Goal: Obtain resource: Obtain resource

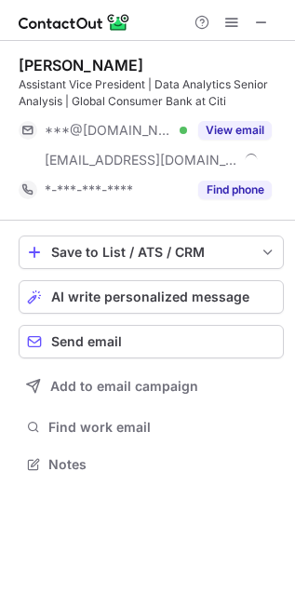
scroll to position [451, 295]
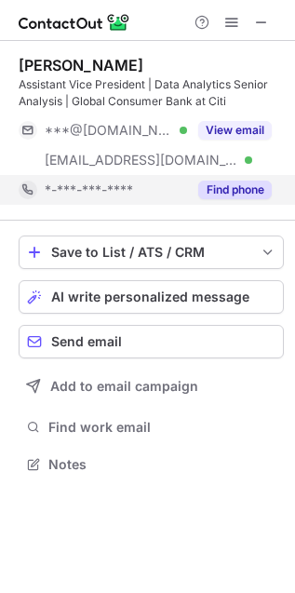
click at [240, 182] on button "Find phone" at bounding box center [235, 190] width 74 height 19
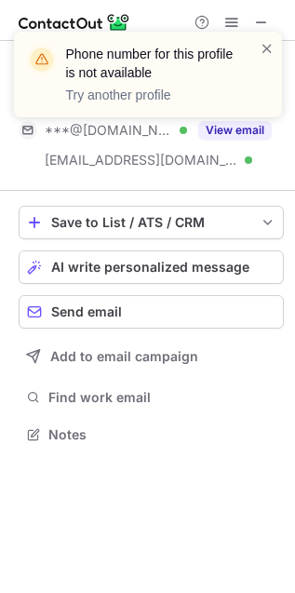
scroll to position [7, 9]
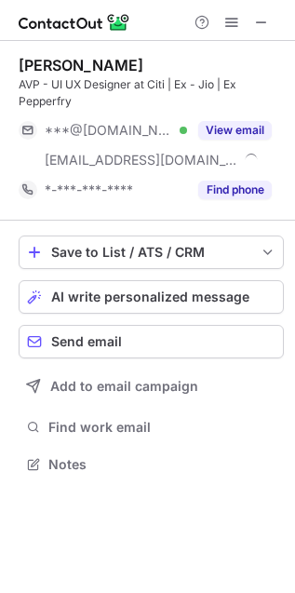
scroll to position [451, 295]
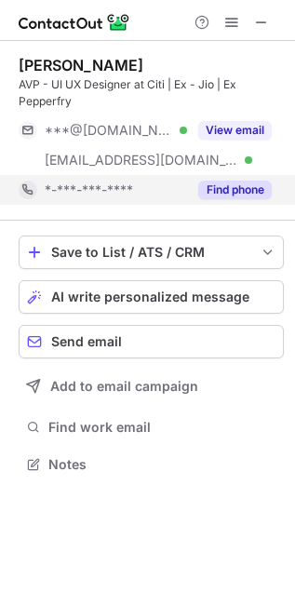
click at [235, 195] on button "Find phone" at bounding box center [235, 190] width 74 height 19
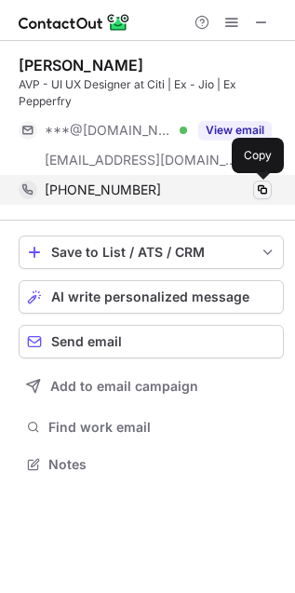
click at [259, 189] on span at bounding box center [262, 189] width 15 height 15
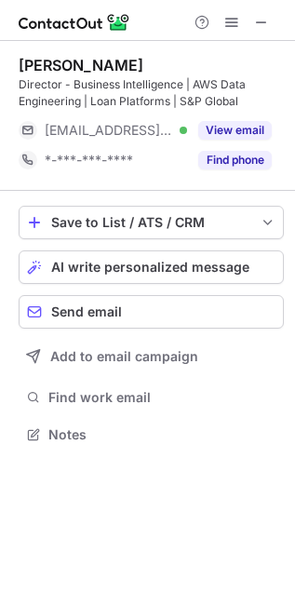
scroll to position [421, 295]
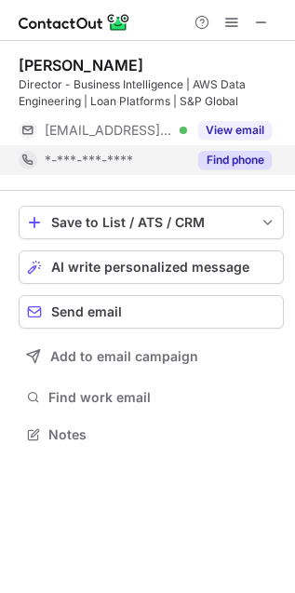
click at [235, 161] on button "Find phone" at bounding box center [235, 160] width 74 height 19
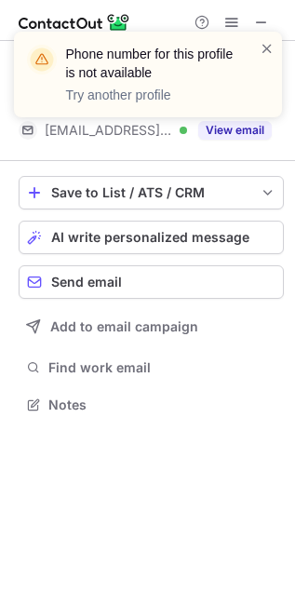
scroll to position [9, 9]
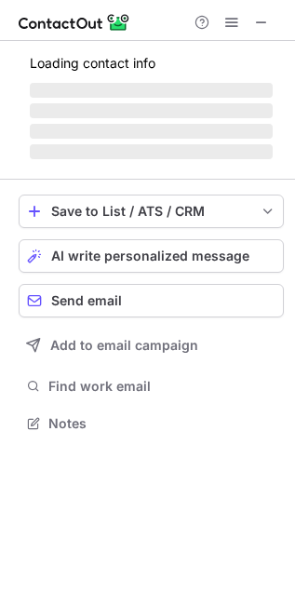
scroll to position [421, 295]
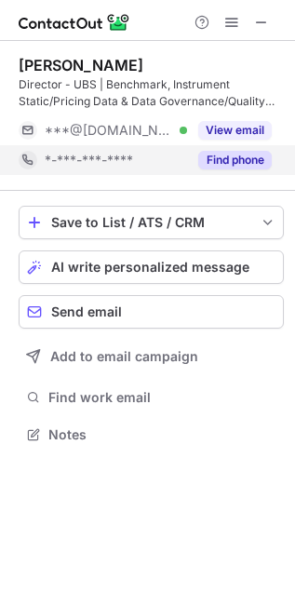
click at [240, 155] on button "Find phone" at bounding box center [235, 160] width 74 height 19
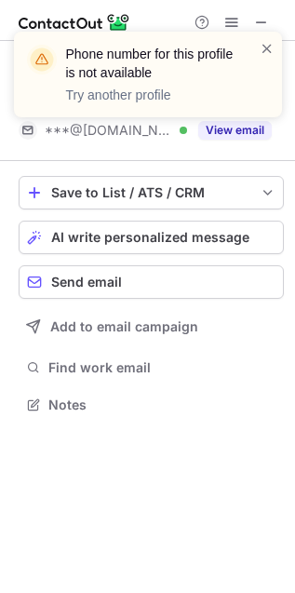
scroll to position [9, 9]
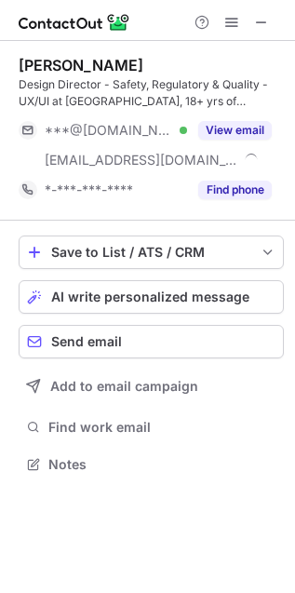
scroll to position [451, 295]
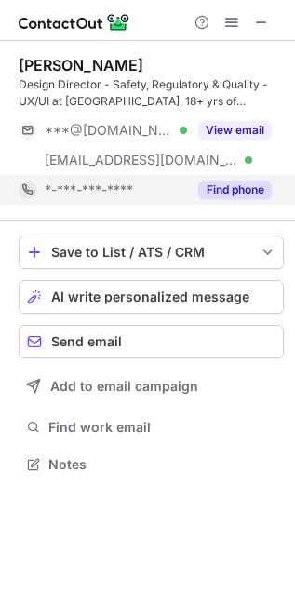
click at [242, 184] on button "Find phone" at bounding box center [235, 190] width 74 height 19
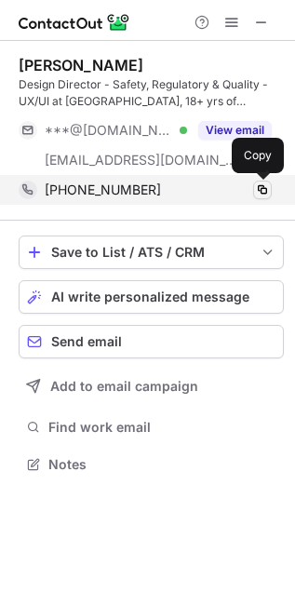
click at [261, 189] on span at bounding box center [262, 189] width 15 height 15
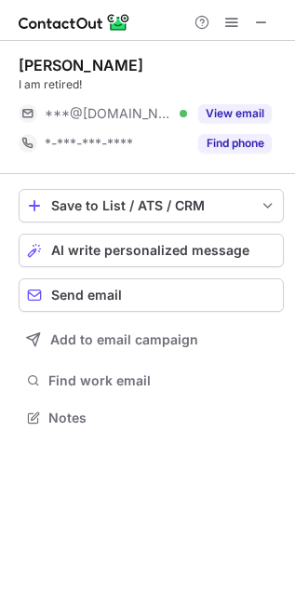
scroll to position [405, 295]
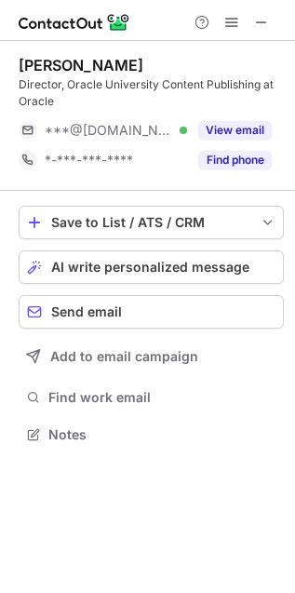
scroll to position [421, 295]
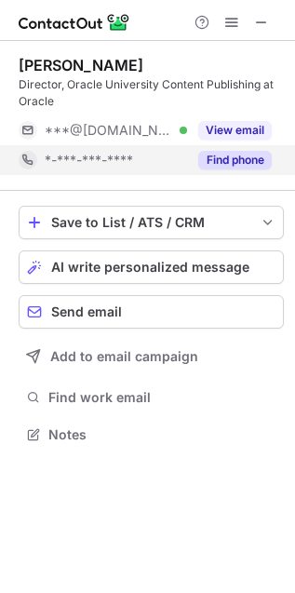
click at [239, 158] on button "Find phone" at bounding box center [235, 160] width 74 height 19
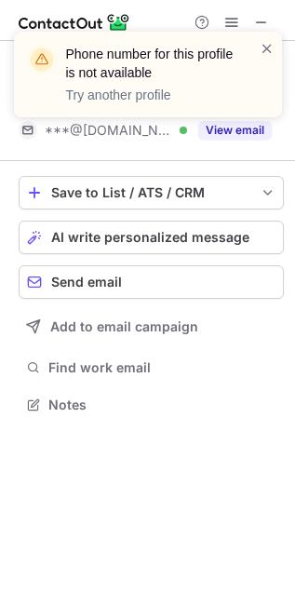
scroll to position [9, 9]
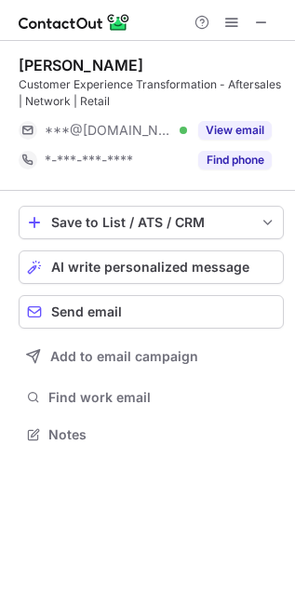
scroll to position [421, 295]
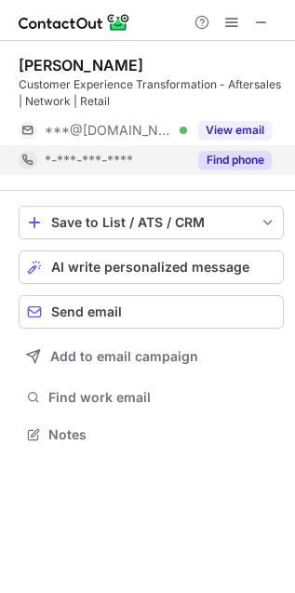
click at [253, 160] on button "Find phone" at bounding box center [235, 160] width 74 height 19
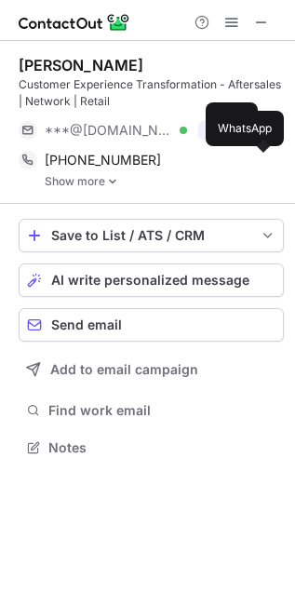
scroll to position [434, 295]
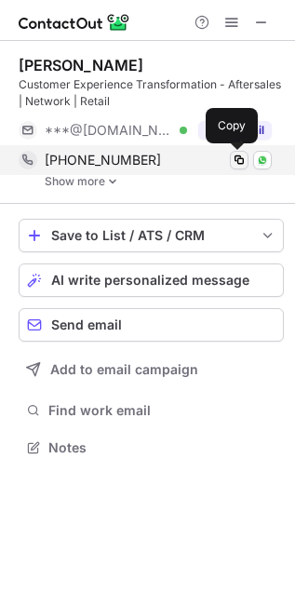
click at [237, 159] on span at bounding box center [239, 160] width 15 height 15
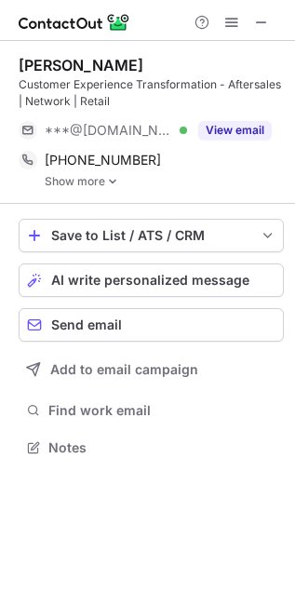
click at [110, 178] on img at bounding box center [112, 181] width 11 height 13
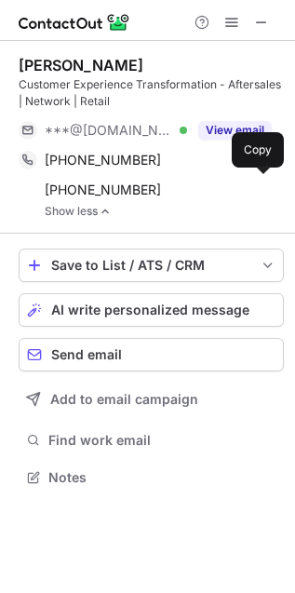
scroll to position [463, 295]
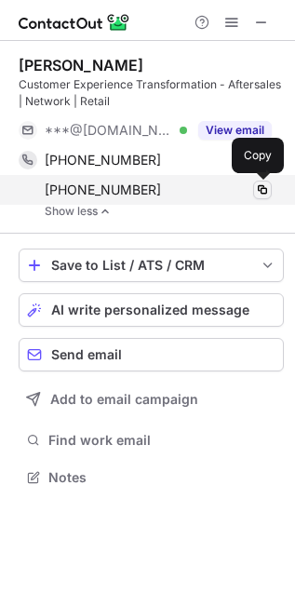
click at [265, 191] on span at bounding box center [262, 189] width 15 height 15
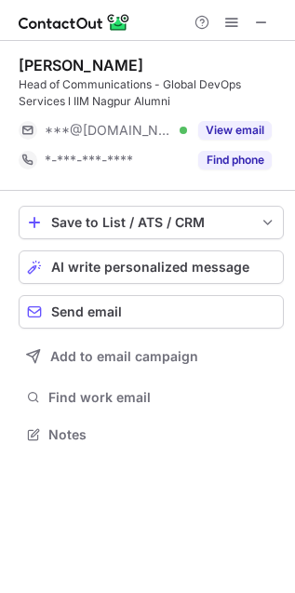
scroll to position [421, 295]
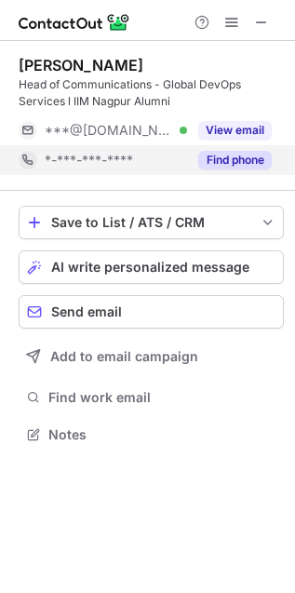
click at [235, 161] on button "Find phone" at bounding box center [235, 160] width 74 height 19
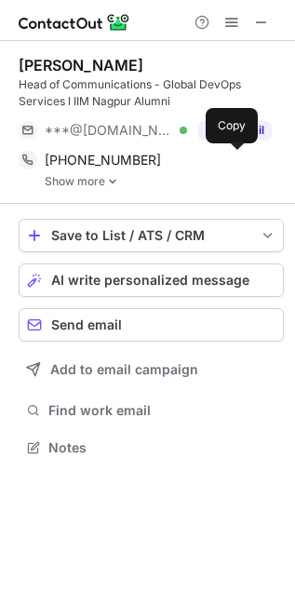
scroll to position [434, 295]
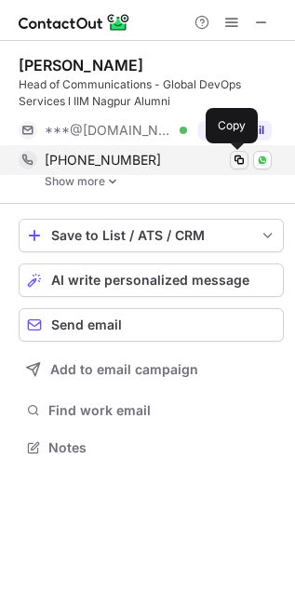
click at [239, 161] on span at bounding box center [239, 160] width 15 height 15
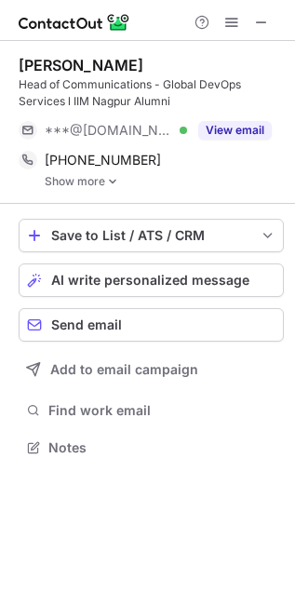
click at [114, 179] on img at bounding box center [112, 181] width 11 height 13
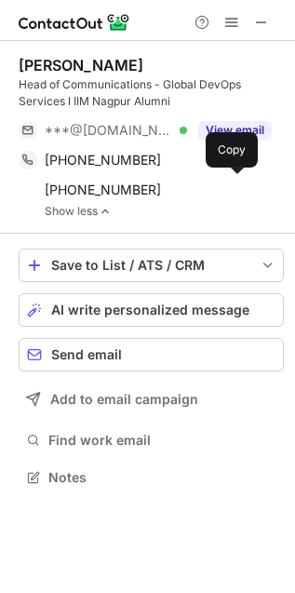
scroll to position [463, 295]
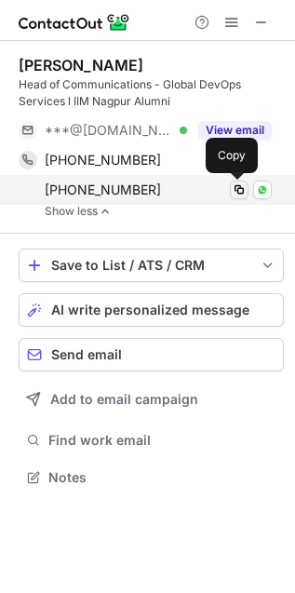
click at [235, 191] on span at bounding box center [239, 189] width 15 height 15
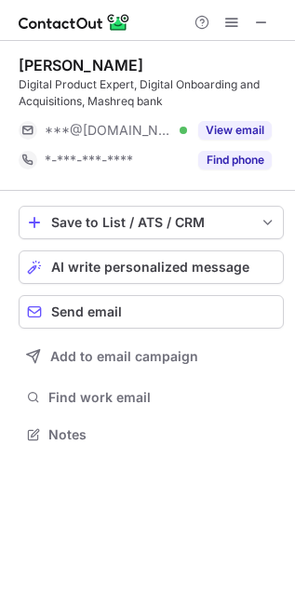
scroll to position [421, 295]
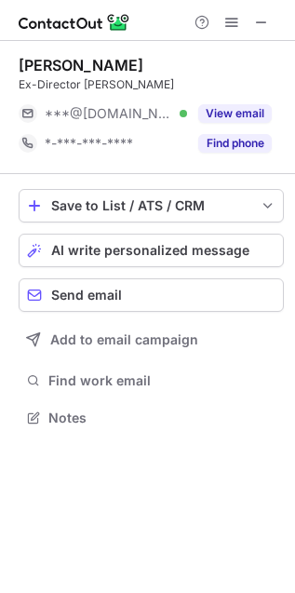
scroll to position [405, 295]
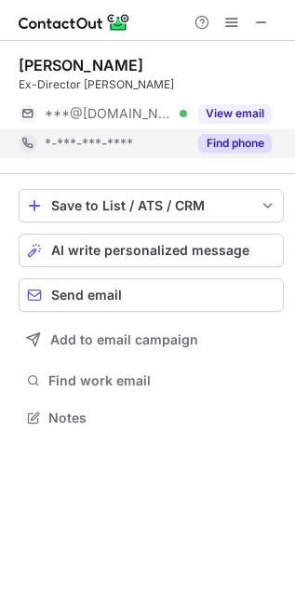
click at [242, 144] on button "Find phone" at bounding box center [235, 143] width 74 height 19
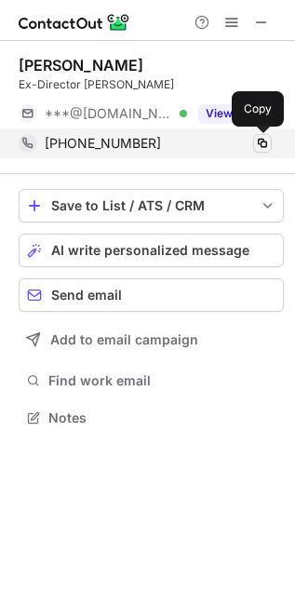
click at [258, 141] on span at bounding box center [262, 143] width 15 height 15
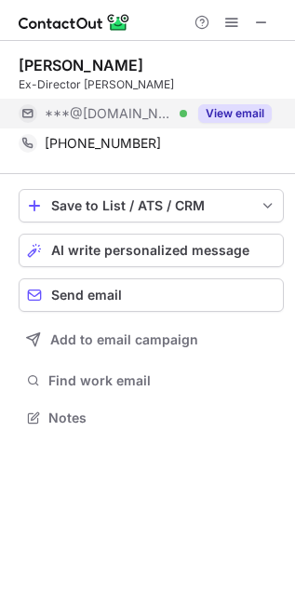
click at [254, 108] on button "View email" at bounding box center [235, 113] width 74 height 19
